Goal: Task Accomplishment & Management: Manage account settings

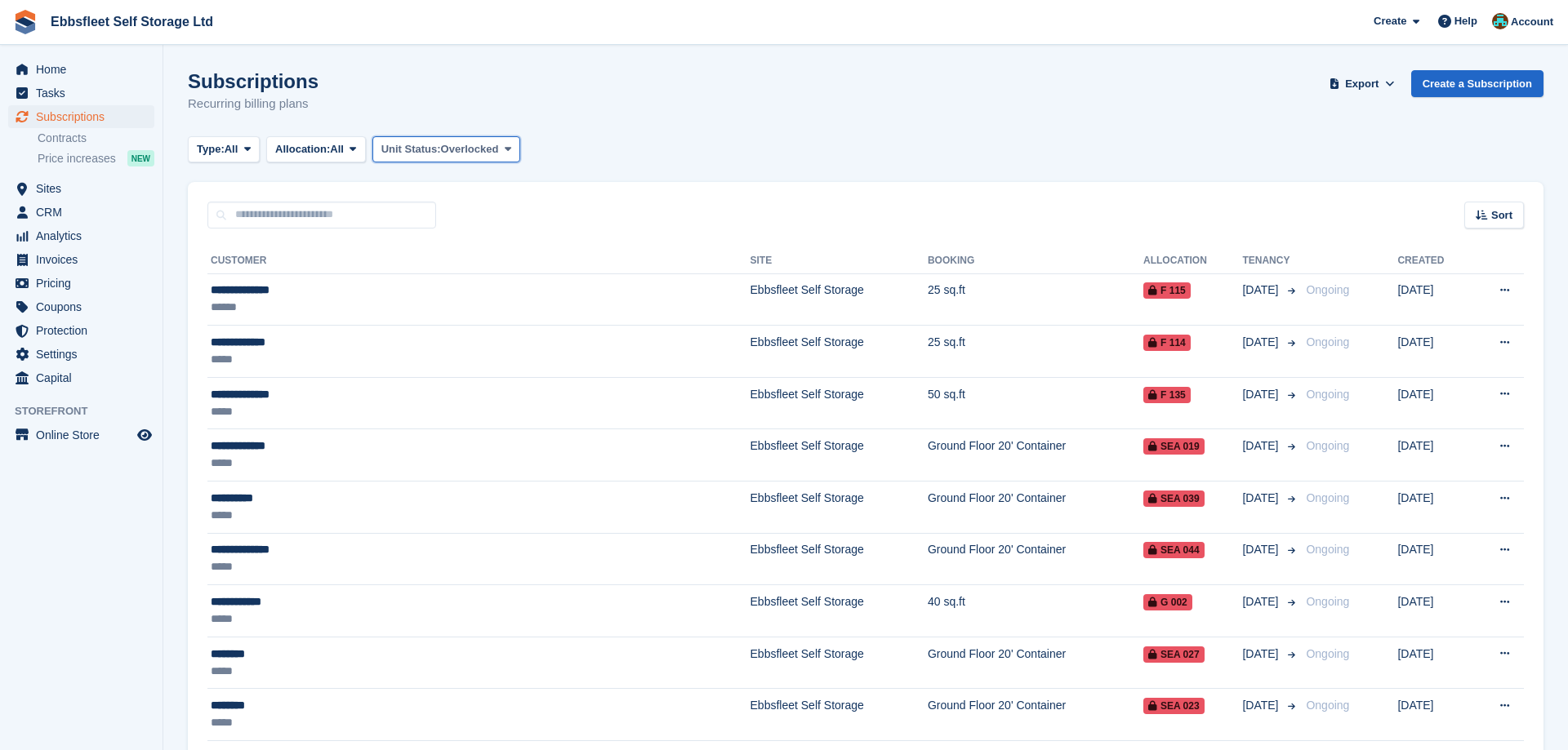
click at [511, 148] on icon at bounding box center [507, 148] width 7 height 10
click at [470, 195] on link "All" at bounding box center [451, 188] width 143 height 29
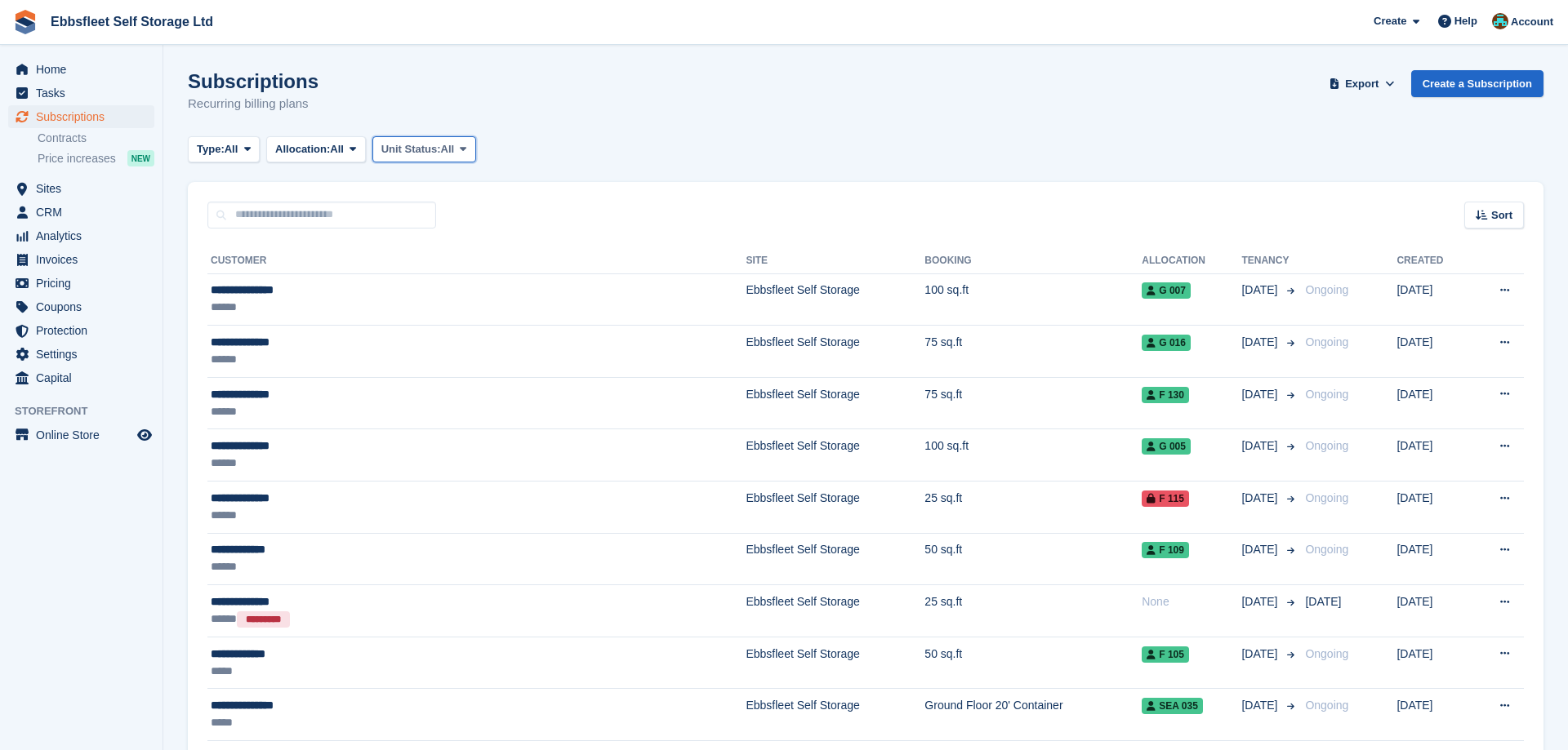
click at [470, 148] on span at bounding box center [463, 149] width 13 height 13
click at [456, 244] on link "Overlocked" at bounding box center [451, 246] width 143 height 29
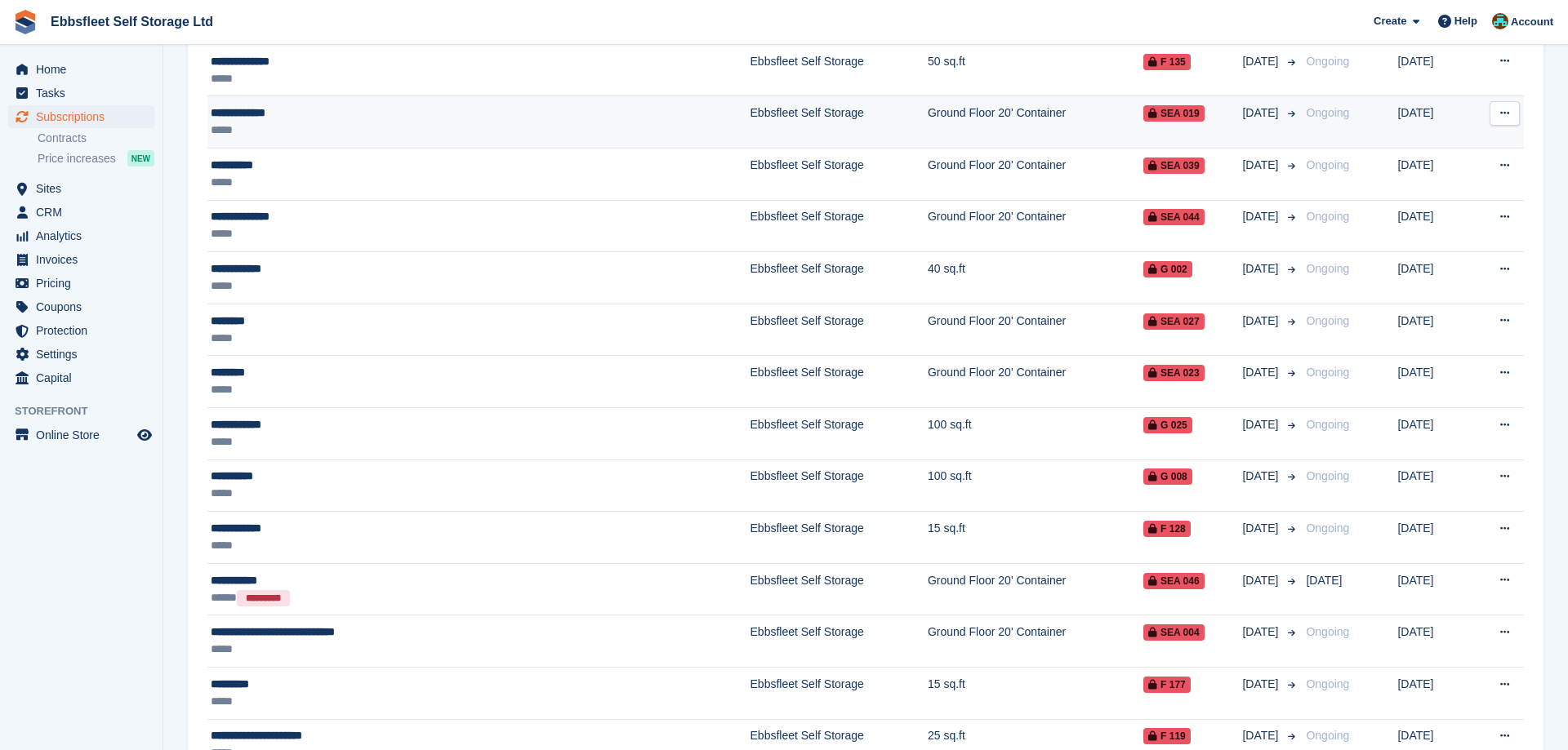
scroll to position [435, 0]
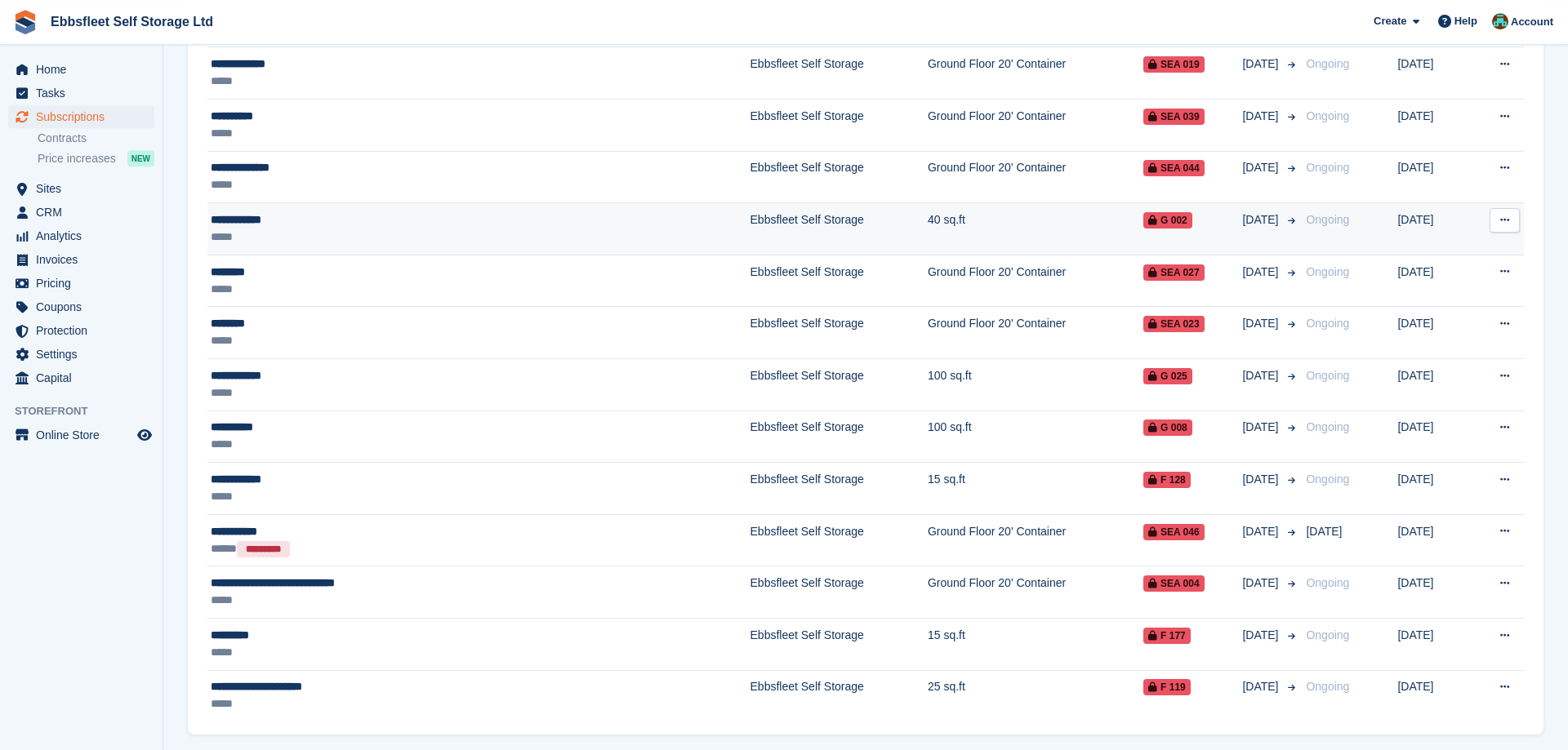
scroll to position [435, 0]
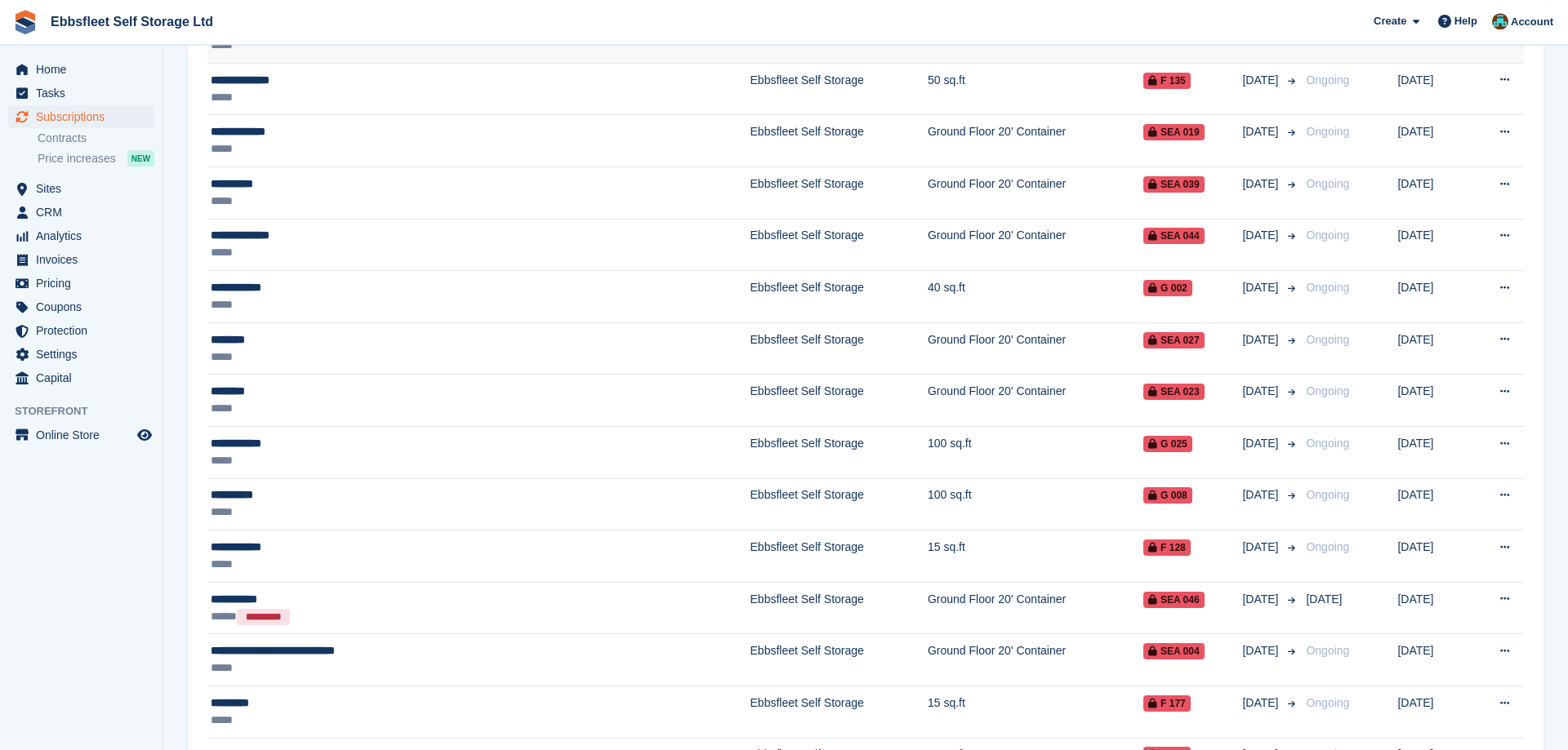
scroll to position [416, 0]
